Goal: Information Seeking & Learning: Understand process/instructions

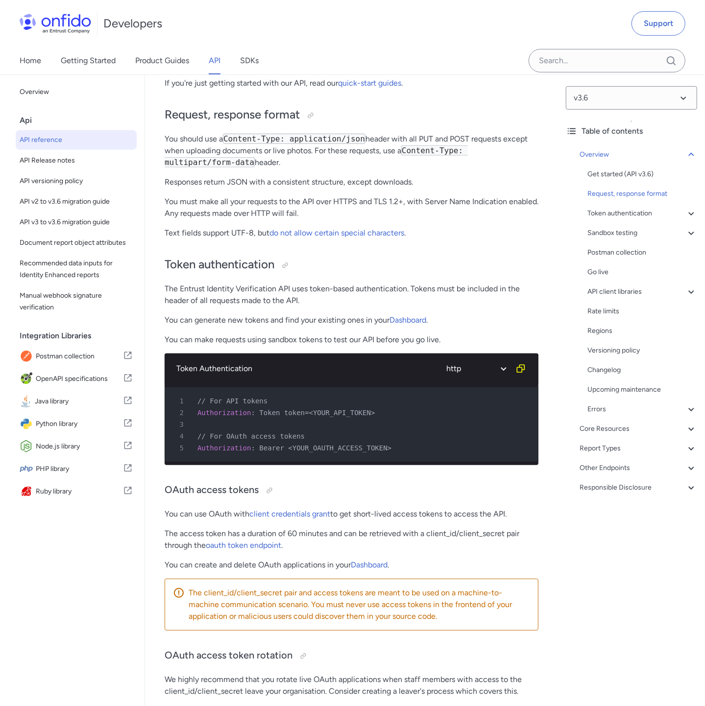
click at [374, 135] on p "You should use a Content-Type: application/json header with all PUT and POST re…" at bounding box center [352, 150] width 374 height 35
click at [367, 154] on p "You should use a Content-Type: application/json header with all PUT and POST re…" at bounding box center [352, 150] width 374 height 35
click at [334, 149] on p "You should use a Content-Type: application/json header with all PUT and POST re…" at bounding box center [352, 150] width 374 height 35
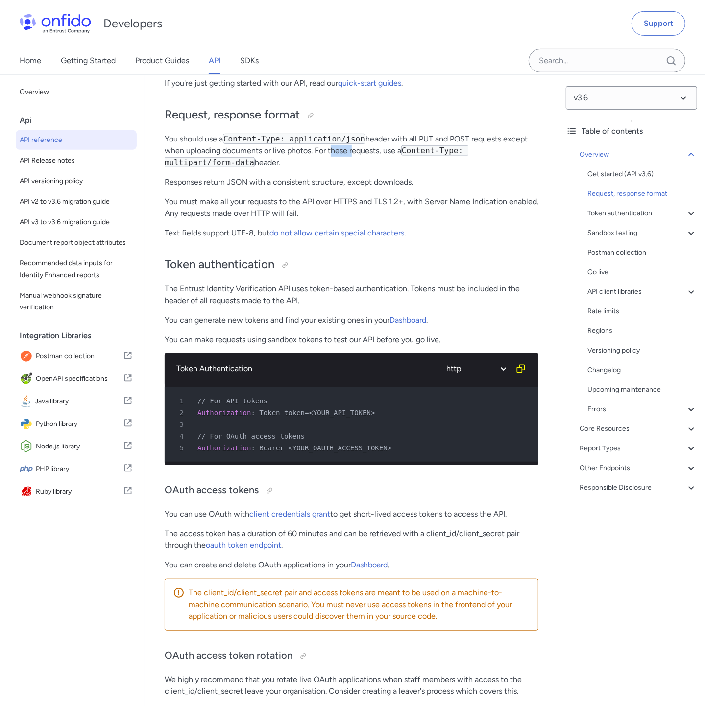
click at [334, 149] on p "You should use a Content-Type: application/json header with all PUT and POST re…" at bounding box center [352, 150] width 374 height 35
click at [385, 152] on p "You should use a Content-Type: application/json header with all PUT and POST re…" at bounding box center [352, 150] width 374 height 35
click at [356, 150] on p "You should use a Content-Type: application/json header with all PUT and POST re…" at bounding box center [352, 150] width 374 height 35
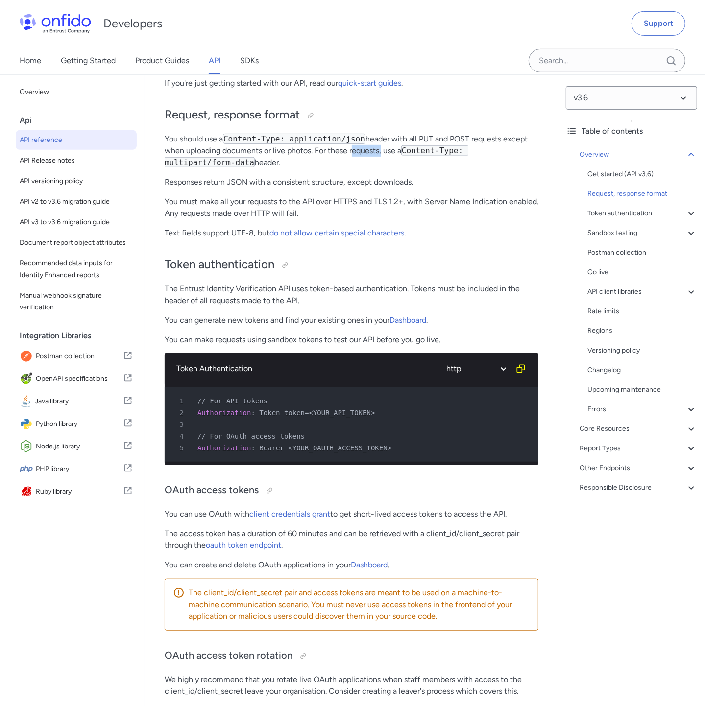
click at [374, 133] on p "You should use a Content-Type: application/json header with all PUT and POST re…" at bounding box center [352, 150] width 374 height 35
click at [365, 150] on p "You should use a Content-Type: application/json header with all PUT and POST re…" at bounding box center [352, 150] width 374 height 35
click at [353, 145] on p "You should use a Content-Type: application/json header with all PUT and POST re…" at bounding box center [352, 150] width 374 height 35
